Goal: Task Accomplishment & Management: Use online tool/utility

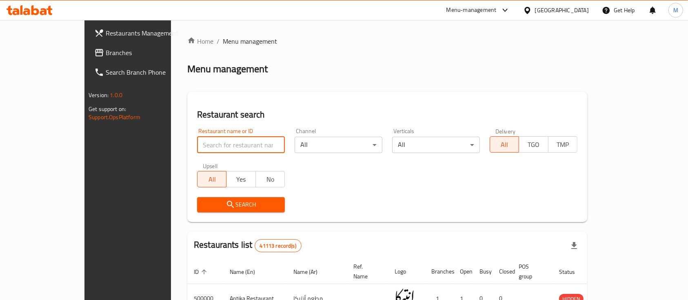
click at [221, 142] on input "search" at bounding box center [241, 145] width 88 height 16
type input "5 roosters"
click button "Search" at bounding box center [241, 204] width 88 height 15
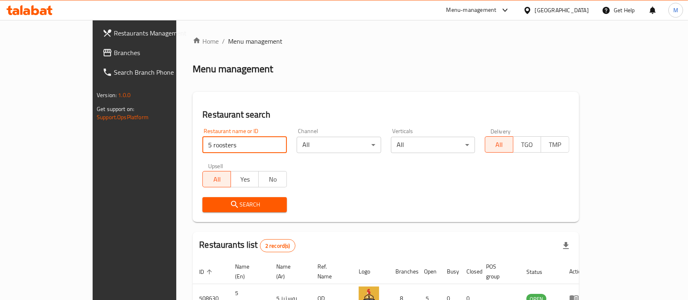
scroll to position [76, 0]
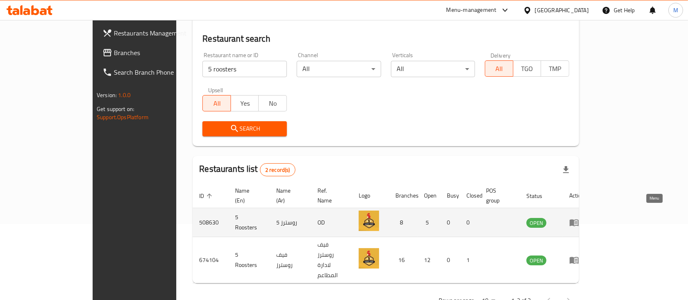
click at [578, 219] on icon "enhanced table" at bounding box center [573, 222] width 9 height 7
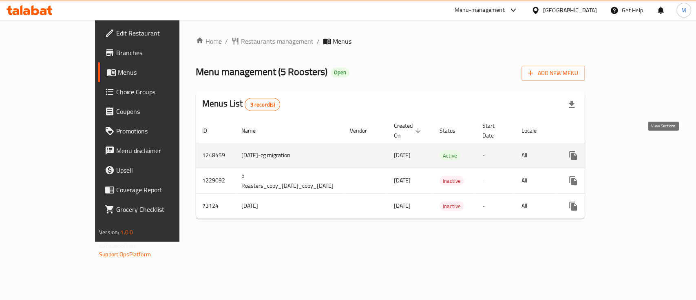
click at [637, 151] on icon "enhanced table" at bounding box center [632, 156] width 10 height 10
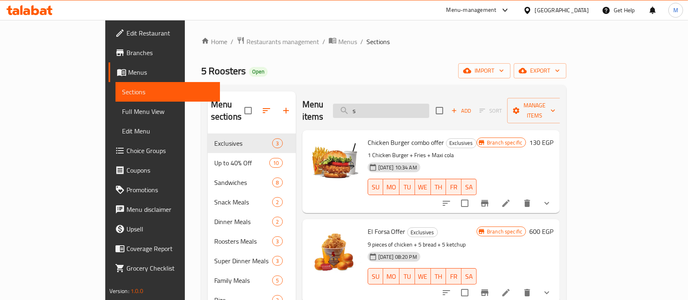
click at [403, 104] on input "s" at bounding box center [381, 111] width 96 height 14
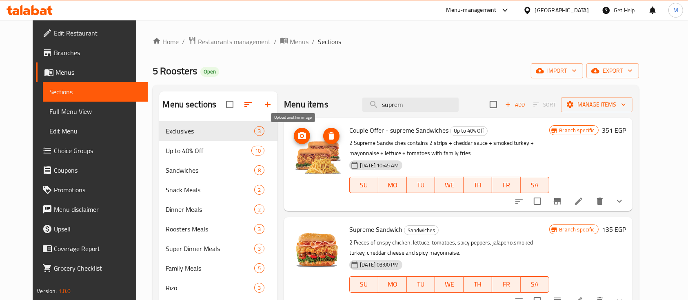
type input "suprem"
click at [294, 142] on button "upload picture" at bounding box center [302, 136] width 16 height 16
click at [297, 139] on icon "upload picture" at bounding box center [302, 136] width 10 height 10
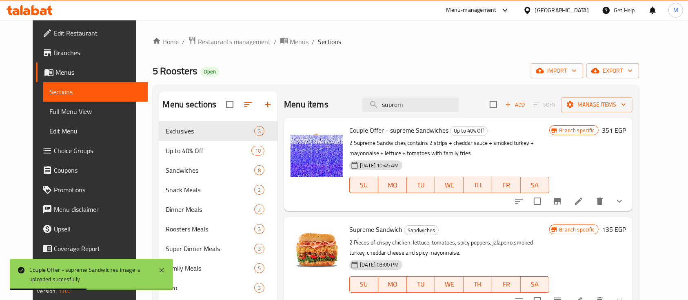
click at [33, 9] on icon at bounding box center [35, 10] width 8 height 10
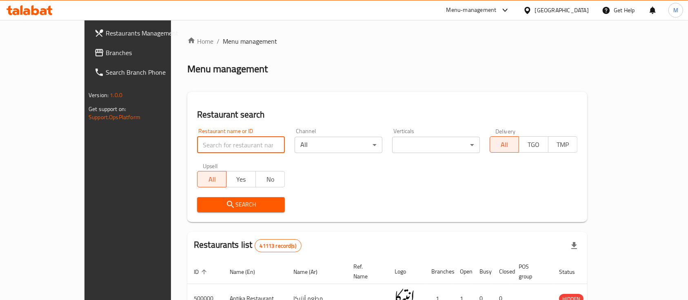
type input "5 roosters"
click button "Search" at bounding box center [241, 204] width 88 height 15
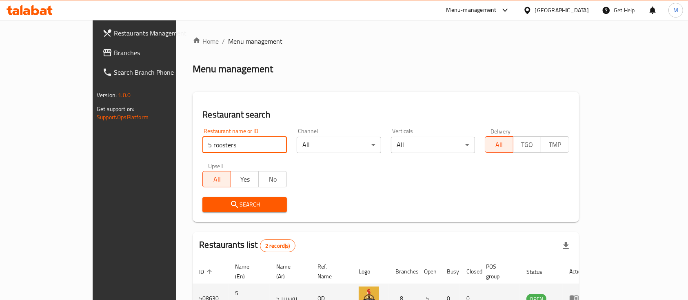
scroll to position [76, 0]
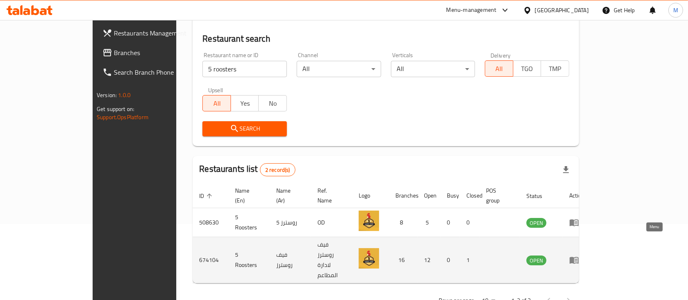
click at [578, 257] on icon "enhanced table" at bounding box center [573, 260] width 9 height 7
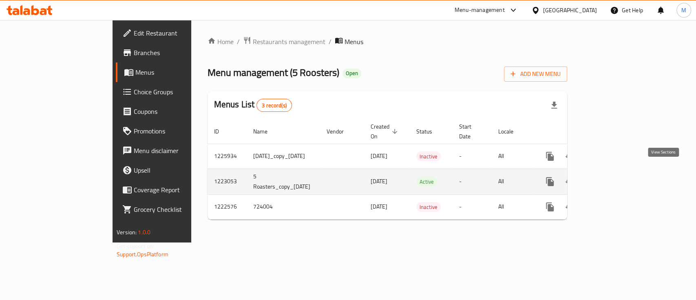
click at [614, 177] on icon "enhanced table" at bounding box center [609, 182] width 10 height 10
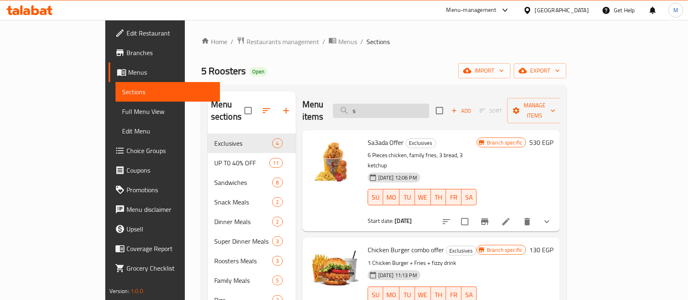
click at [401, 106] on input "s" at bounding box center [381, 111] width 96 height 14
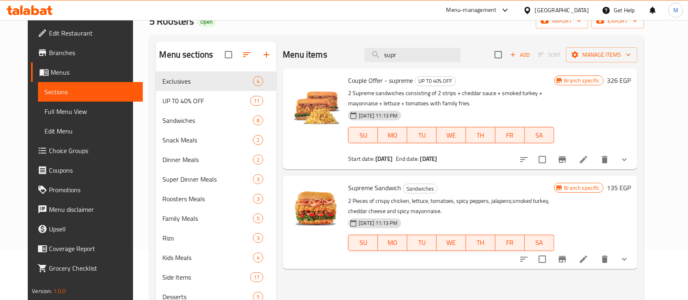
scroll to position [66, 0]
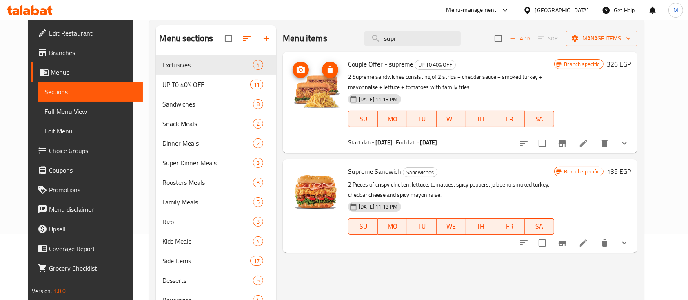
type input "supr"
click at [296, 65] on icon "upload picture" at bounding box center [301, 70] width 10 height 10
